Goal: Navigation & Orientation: Find specific page/section

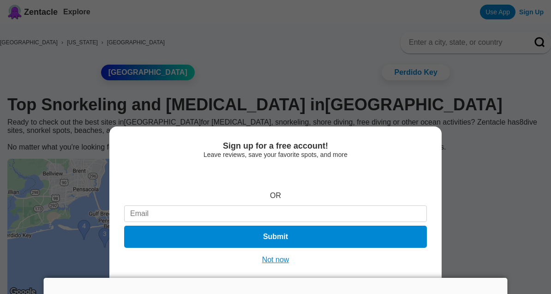
click at [166, 207] on div "Sign up for a free account! Leave reviews, save your favorite spots, and more O…" at bounding box center [275, 147] width 551 height 294
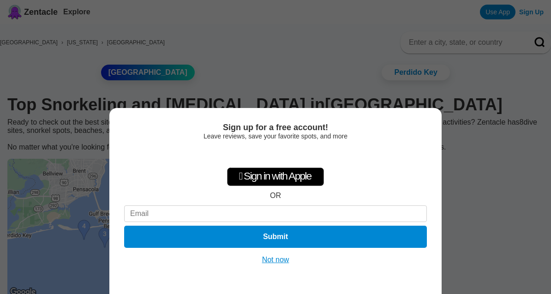
click at [278, 258] on button "Not now" at bounding box center [275, 259] width 33 height 9
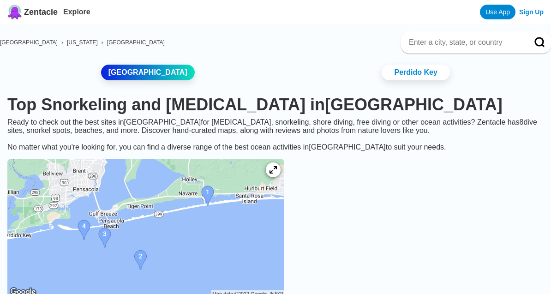
click at [157, 229] on img at bounding box center [145, 228] width 277 height 139
click at [272, 234] on img at bounding box center [145, 228] width 277 height 139
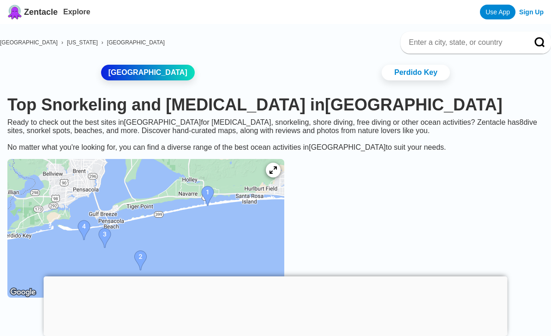
click at [277, 276] on div at bounding box center [276, 276] width 464 height 0
